Goal: Task Accomplishment & Management: Manage account settings

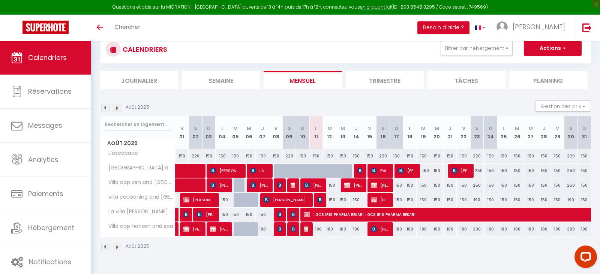
scroll to position [22, 0]
click at [305, 185] on img at bounding box center [307, 185] width 6 height 6
select select "OK"
select select "KO"
select select "0"
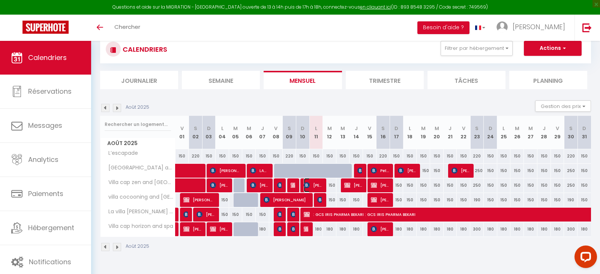
select select "1"
select select
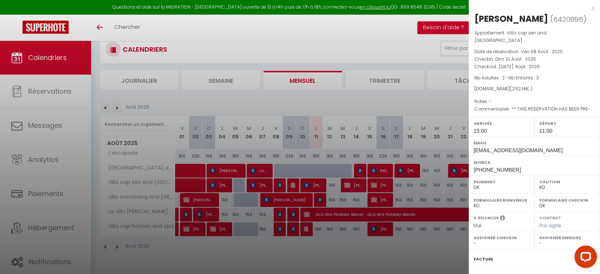
click at [593, 9] on div "x" at bounding box center [532, 8] width 126 height 9
